Goal: Browse casually

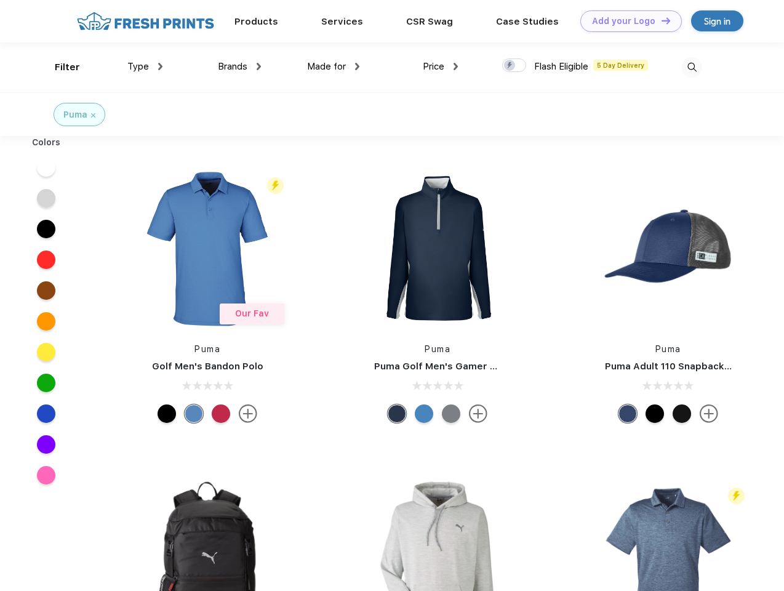
click at [627, 21] on link "Add your Logo Design Tool" at bounding box center [632, 21] width 102 height 22
click at [0, 0] on div "Design Tool" at bounding box center [0, 0] width 0 height 0
click at [661, 20] on link "Add your Logo Design Tool" at bounding box center [632, 21] width 102 height 22
click at [59, 67] on div "Filter" at bounding box center [67, 67] width 25 height 14
click at [145, 66] on span "Type" at bounding box center [138, 66] width 22 height 11
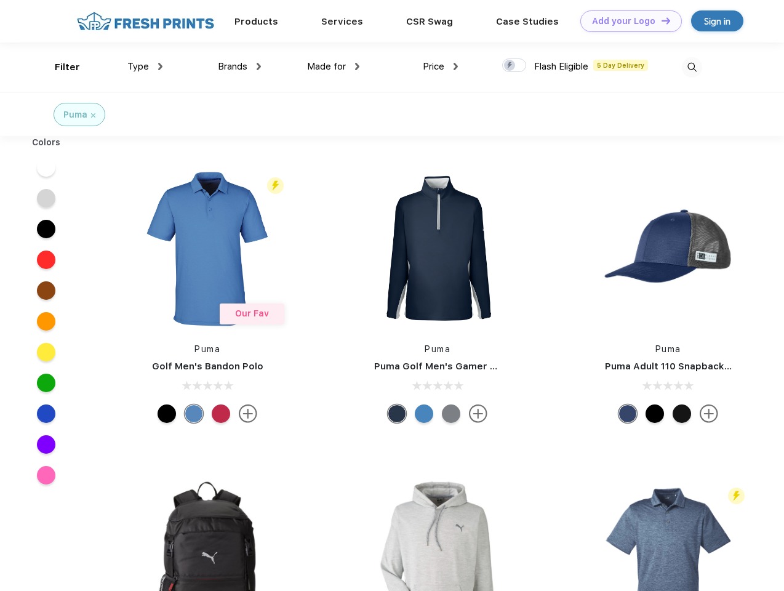
click at [239, 66] on span "Brands" at bounding box center [233, 66] width 30 height 11
click at [334, 66] on span "Made for" at bounding box center [326, 66] width 39 height 11
click at [441, 66] on span "Price" at bounding box center [434, 66] width 22 height 11
click at [515, 66] on div at bounding box center [514, 65] width 24 height 14
click at [510, 66] on input "checkbox" at bounding box center [506, 62] width 8 height 8
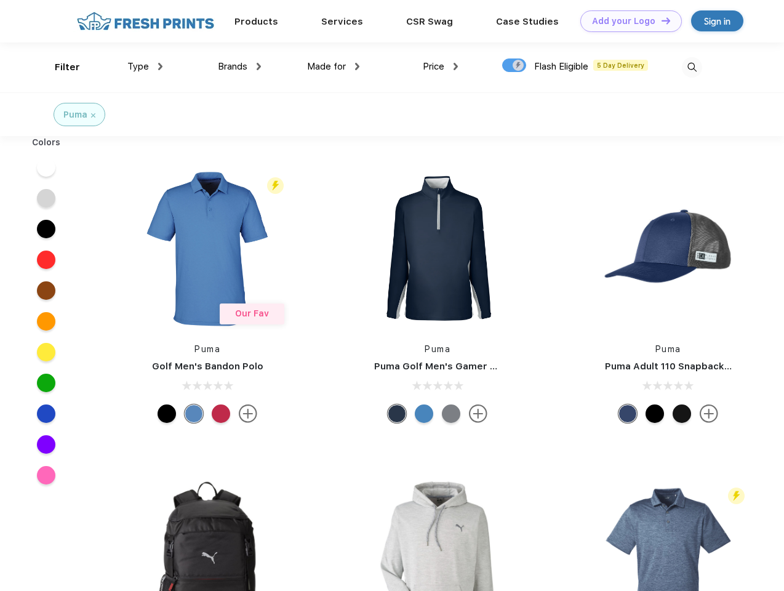
click at [692, 67] on img at bounding box center [692, 67] width 20 height 20
